Goal: Find contact information: Find contact information

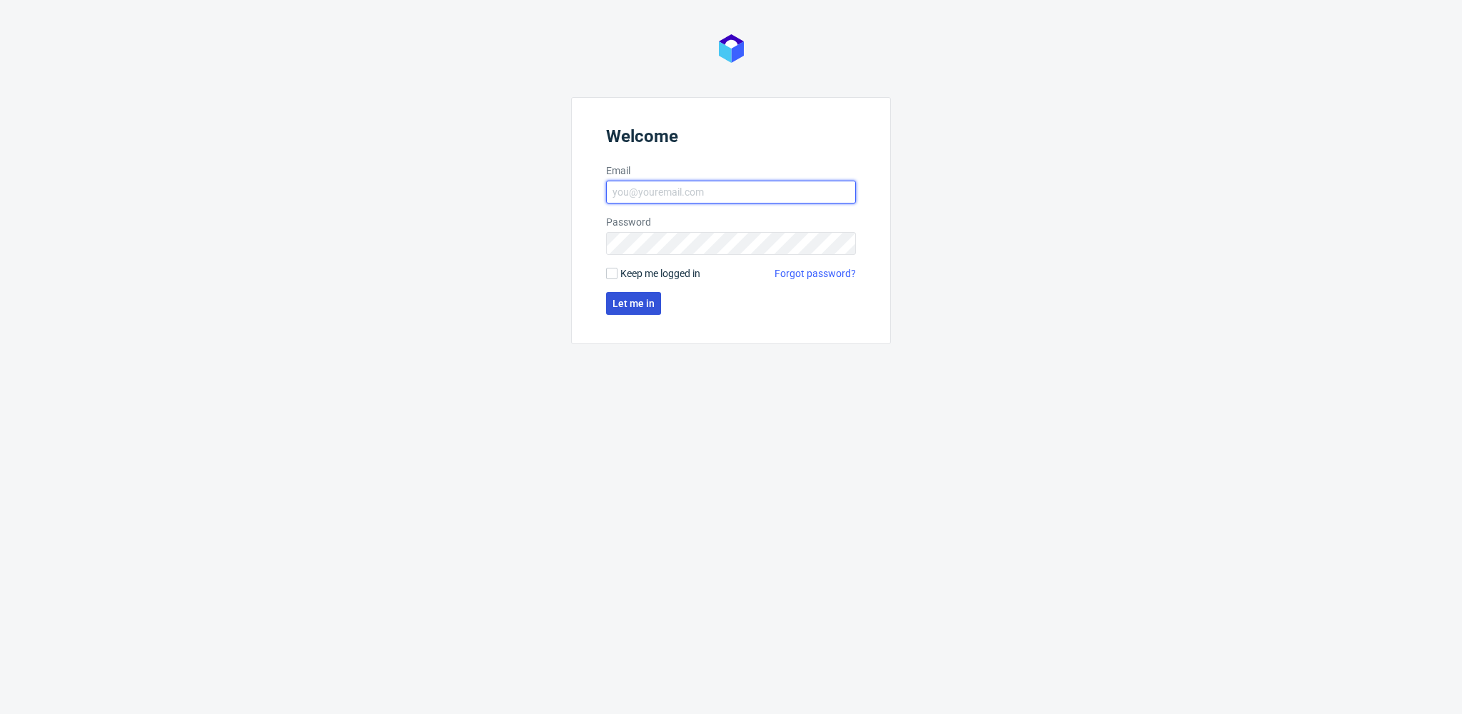
type input "[EMAIL_ADDRESS][PERSON_NAME][DOMAIN_NAME]"
click at [643, 308] on span "Let me in" at bounding box center [634, 303] width 42 height 10
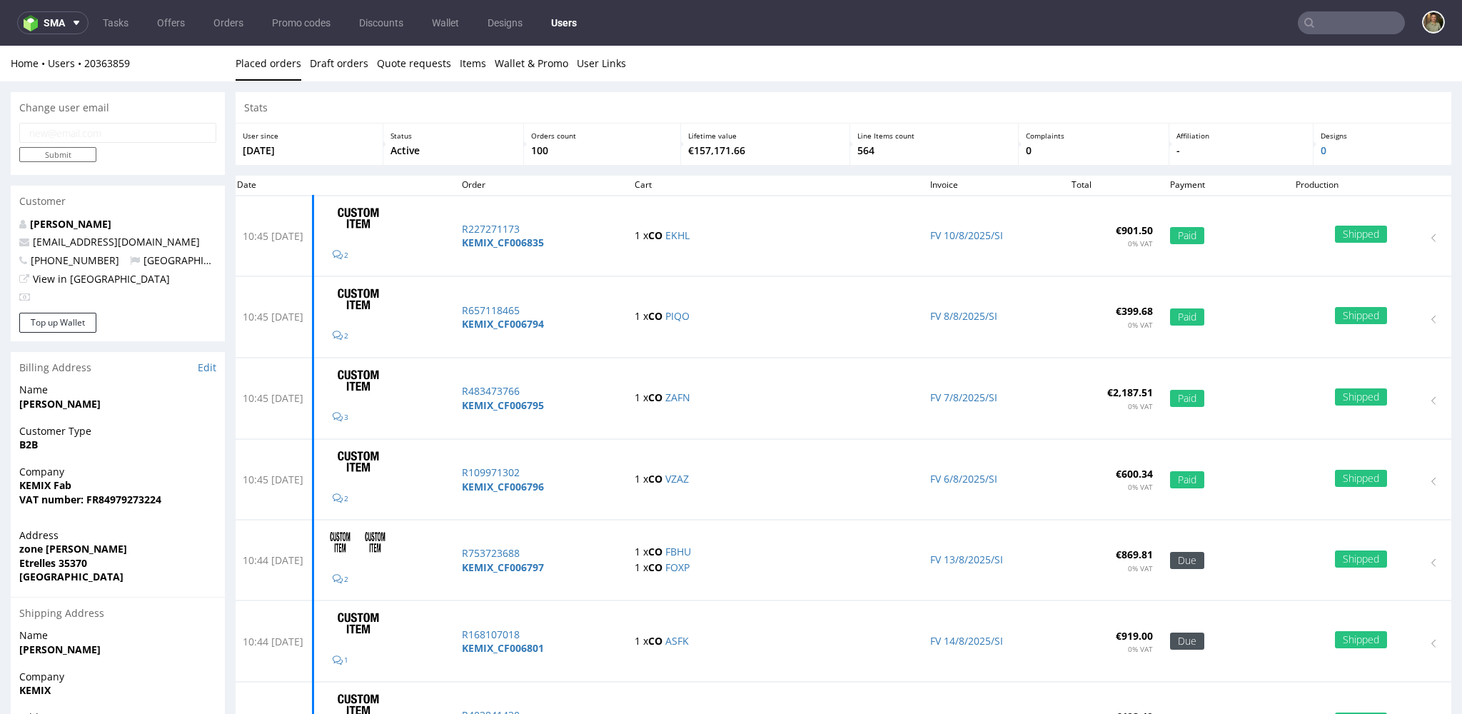
click at [144, 238] on p "[EMAIL_ADDRESS][DOMAIN_NAME]" at bounding box center [117, 242] width 197 height 14
drag, startPoint x: 121, startPoint y: 240, endPoint x: 35, endPoint y: 244, distance: 85.8
click at [35, 244] on p "[EMAIL_ADDRESS][DOMAIN_NAME]" at bounding box center [117, 242] width 197 height 14
copy link "[EMAIL_ADDRESS][DOMAIN_NAME]"
click at [683, 77] on div "Home Users 20363859 Placed orders Draft orders Quote requests Items Wallet & Pr…" at bounding box center [731, 64] width 1462 height 36
